Goal: Check status

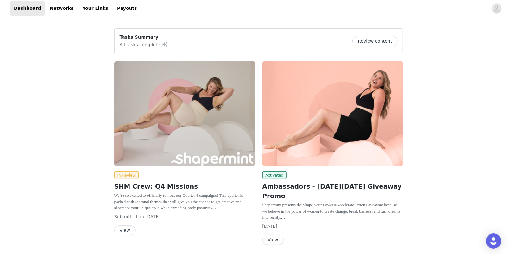
click at [124, 229] on button "View" at bounding box center [124, 230] width 21 height 10
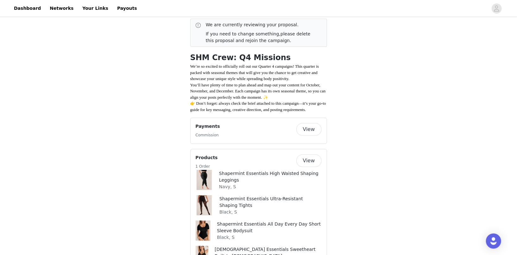
scroll to position [132, 0]
click at [308, 135] on button "View" at bounding box center [308, 128] width 25 height 13
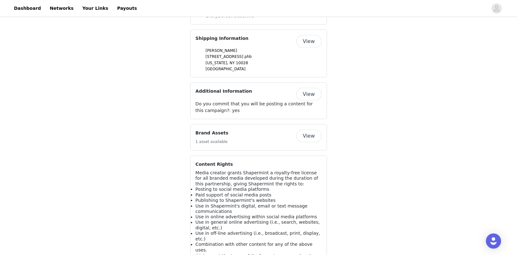
scroll to position [563, 0]
